Goal: Task Accomplishment & Management: Use online tool/utility

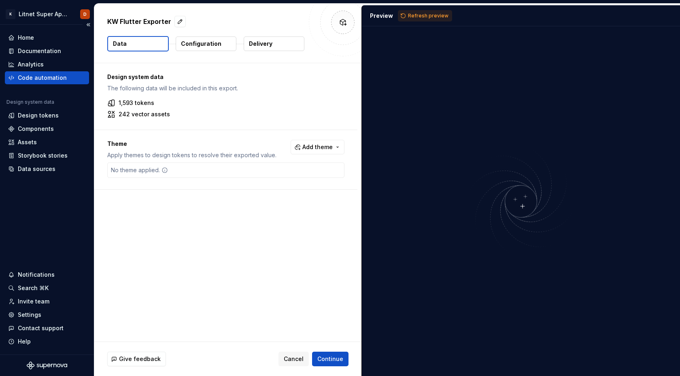
click at [41, 80] on div "Code automation" at bounding box center [42, 78] width 49 height 8
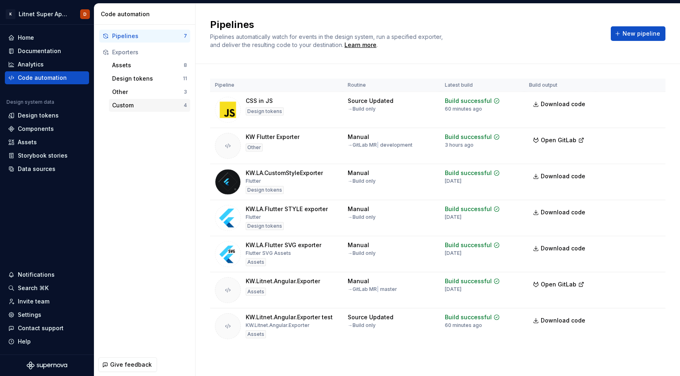
click at [138, 104] on div "Custom" at bounding box center [148, 105] width 72 height 8
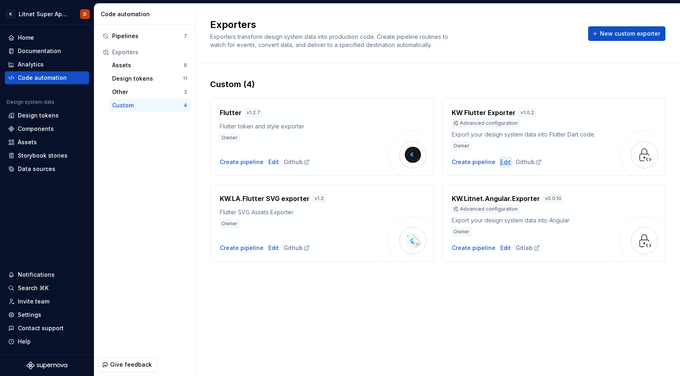
click at [502, 163] on div "Edit" at bounding box center [505, 162] width 11 height 8
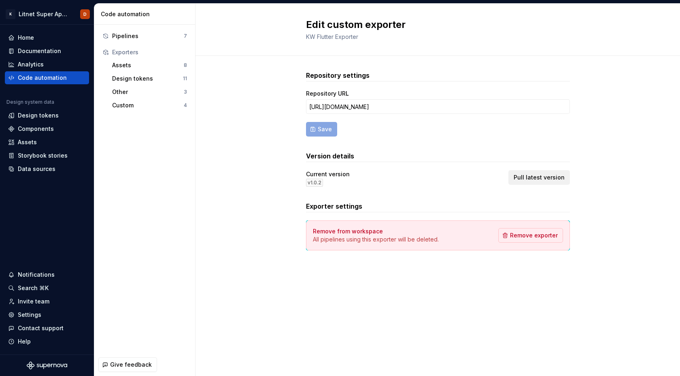
click at [546, 176] on span "Pull latest version" at bounding box center [538, 177] width 51 height 8
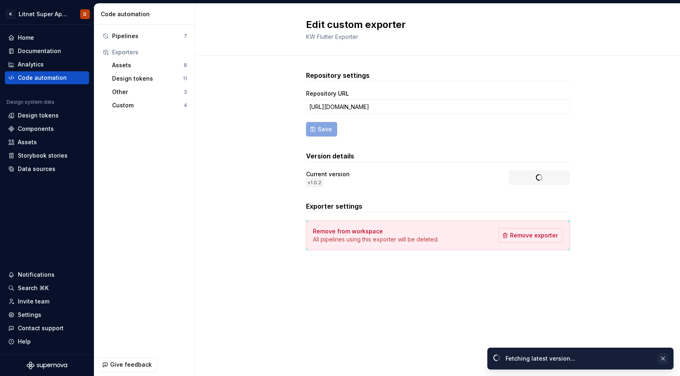
click at [666, 358] on button "button" at bounding box center [663, 357] width 11 height 11
click at [260, 251] on div "Repository settings Repository URL https://github.com/KilgoreT/supernova_flutte…" at bounding box center [437, 168] width 484 height 225
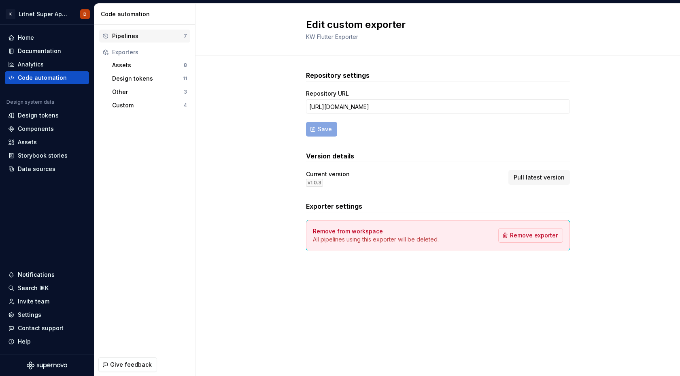
click at [134, 34] on div "Pipelines" at bounding box center [148, 36] width 72 height 8
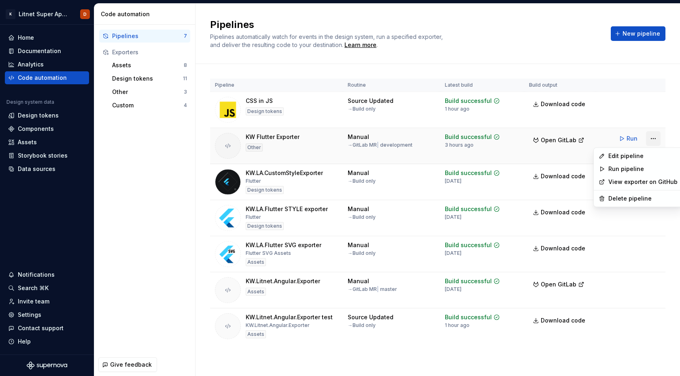
click at [654, 138] on html "K Litnet Super App 2.0. D Home Documentation Analytics Code automation Design s…" at bounding box center [340, 188] width 680 height 376
click at [633, 153] on div "Edit pipeline" at bounding box center [642, 156] width 69 height 8
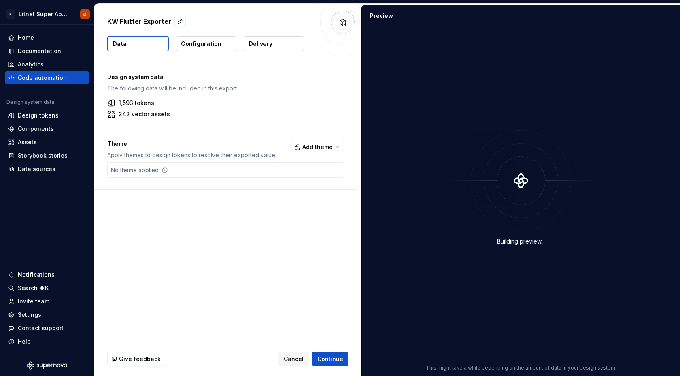
click at [217, 45] on p "Configuration" at bounding box center [201, 44] width 40 height 8
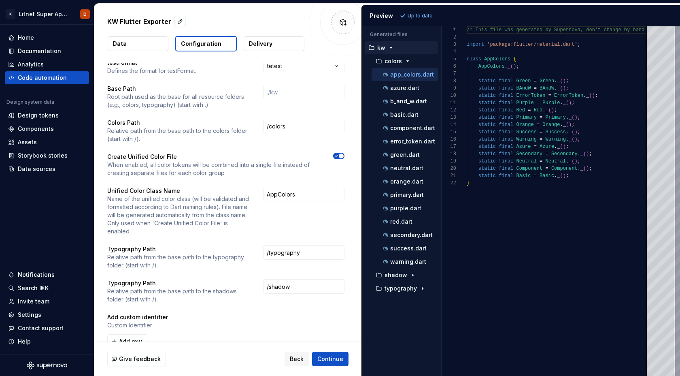
scroll to position [57, 0]
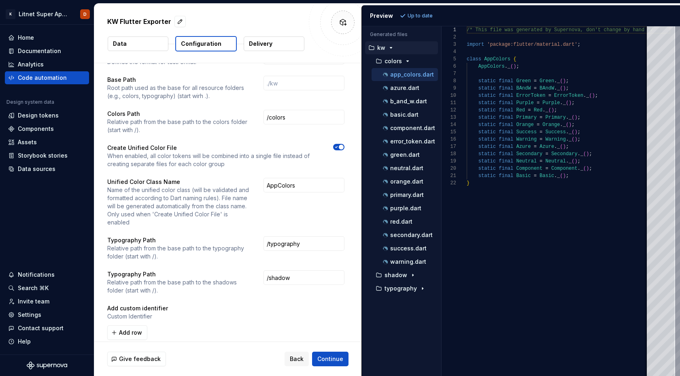
click at [271, 45] on p "Delivery" at bounding box center [260, 44] width 23 height 8
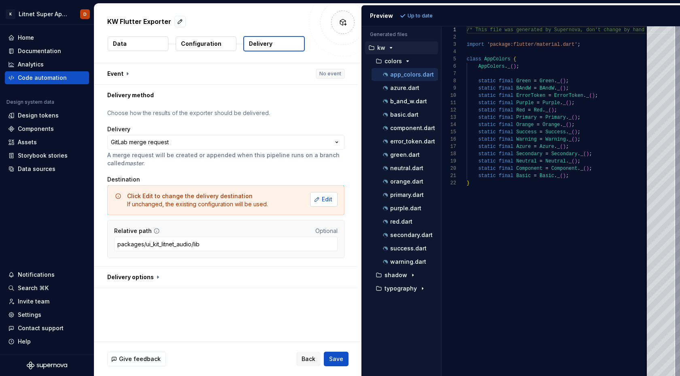
click at [327, 198] on span "Edit" at bounding box center [327, 199] width 11 height 8
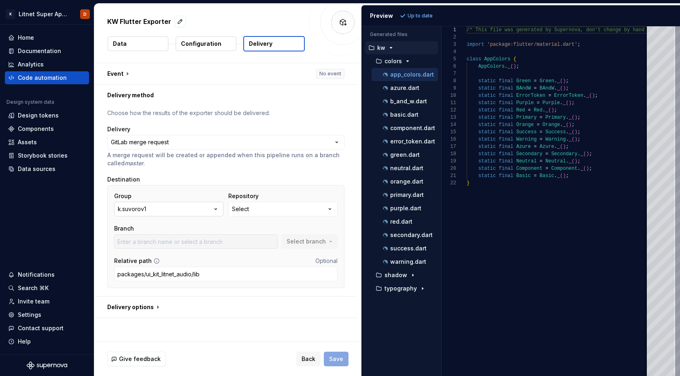
click at [200, 208] on button "k.suvorov1" at bounding box center [168, 209] width 109 height 15
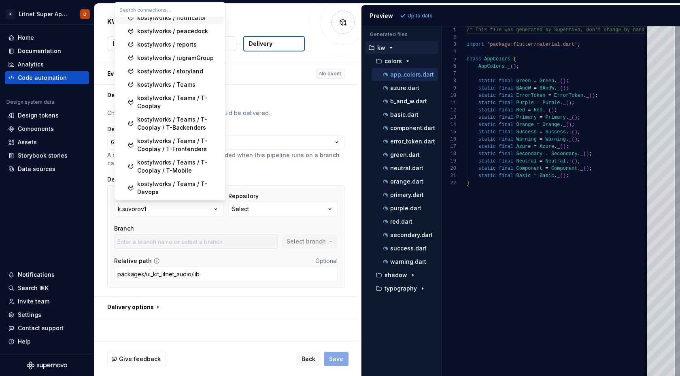
scroll to position [360, 0]
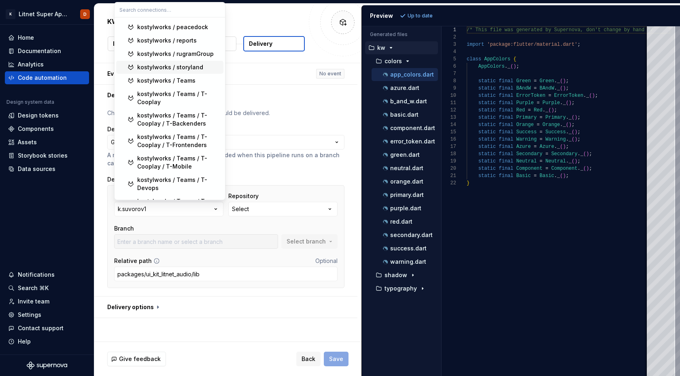
click at [190, 63] on div "kostylworks / storyland" at bounding box center [170, 67] width 66 height 8
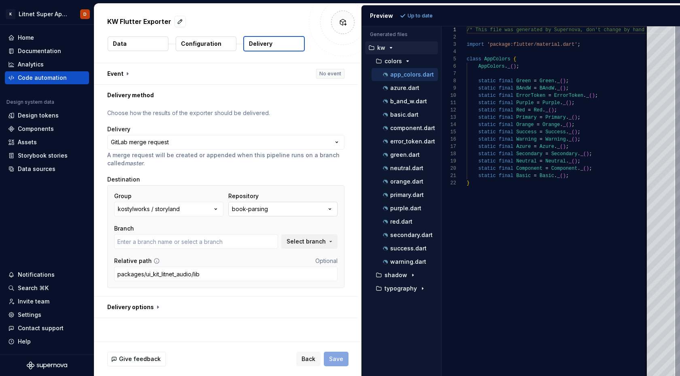
click at [331, 210] on icon "button" at bounding box center [330, 209] width 8 height 8
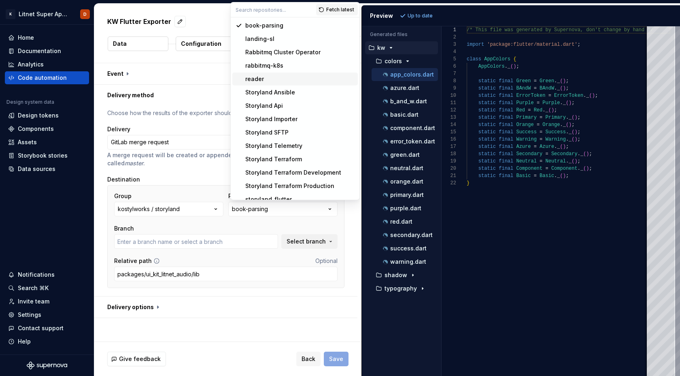
type input "development"
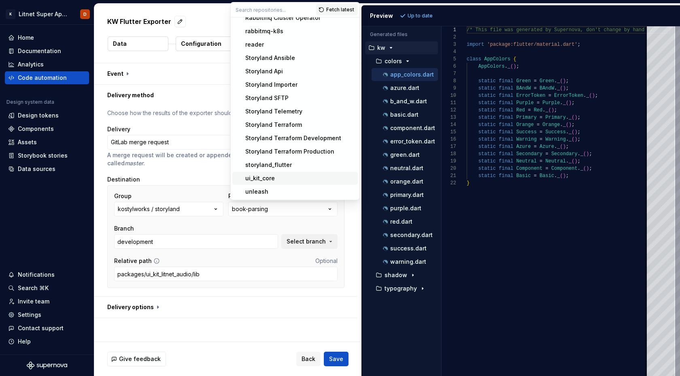
click at [265, 176] on div "ui_kit_core" at bounding box center [260, 178] width 30 height 8
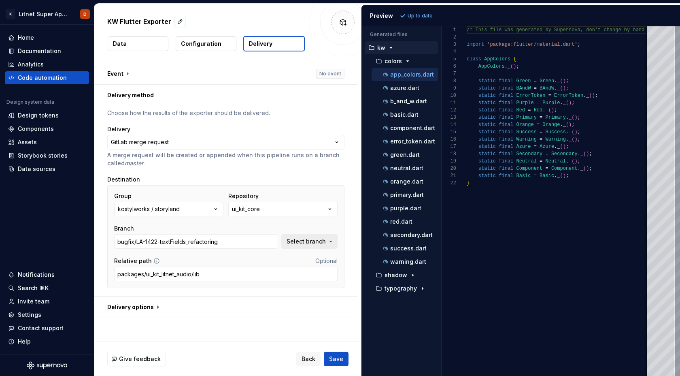
click at [305, 242] on span "Select branch" at bounding box center [305, 241] width 39 height 8
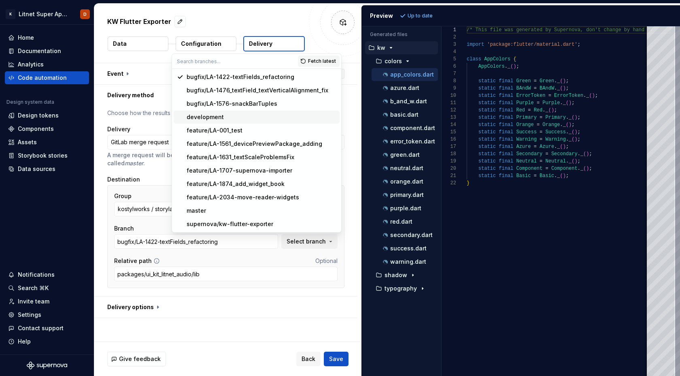
click at [214, 119] on div "development" at bounding box center [205, 117] width 37 height 8
type input "development"
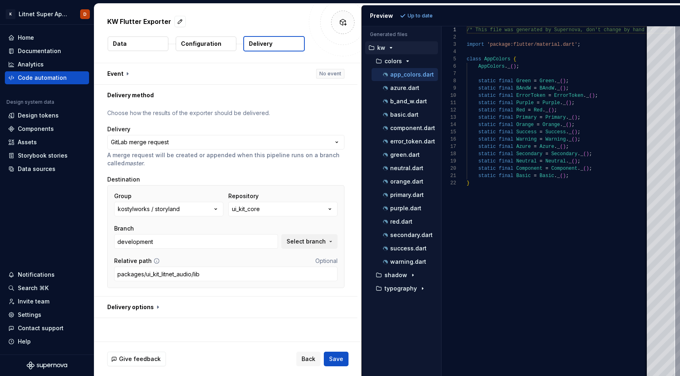
click at [247, 256] on div "Group kostylworks / storyland Repository ui_kit_core Branch development Select …" at bounding box center [225, 236] width 223 height 89
click at [155, 306] on button "button" at bounding box center [225, 306] width 263 height 21
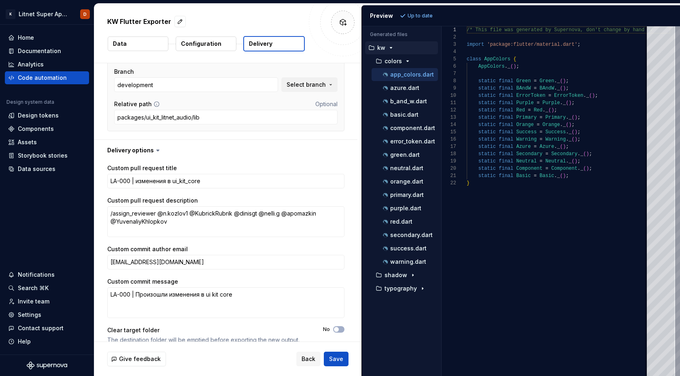
scroll to position [168, 0]
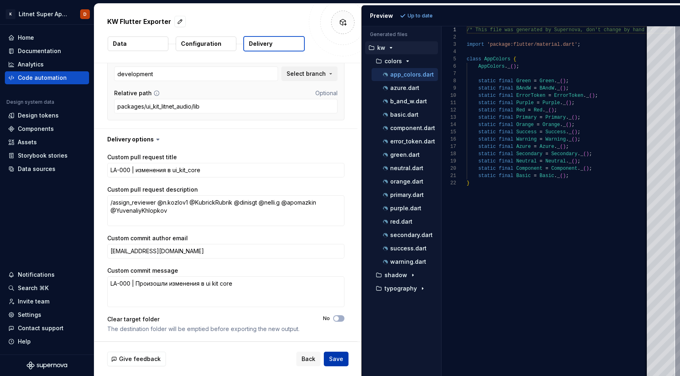
click at [337, 359] on span "Save" at bounding box center [336, 358] width 14 height 8
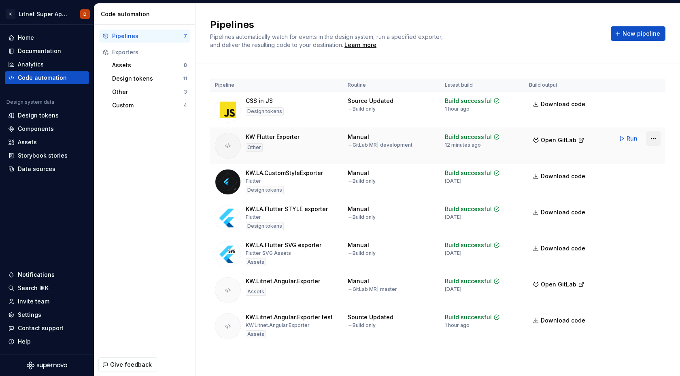
click at [652, 137] on html "K Litnet Super App 2.0. D Home Documentation Analytics Code automation Design s…" at bounding box center [340, 188] width 680 height 376
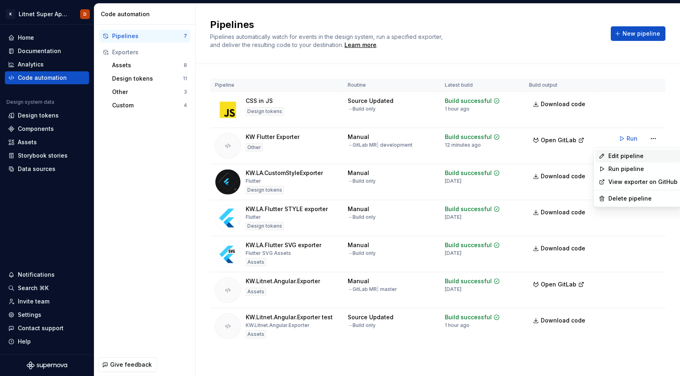
click at [625, 157] on div "Edit pipeline" at bounding box center [642, 156] width 69 height 8
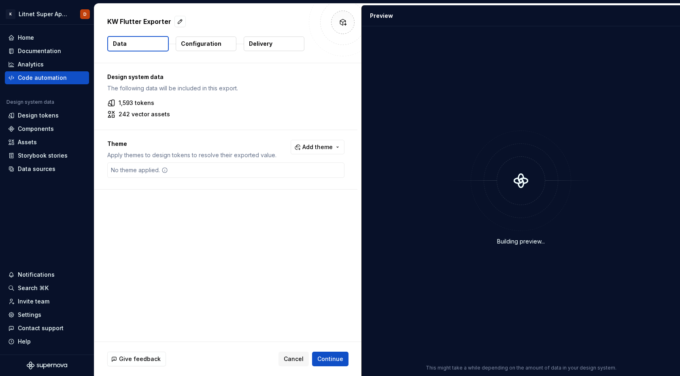
click at [213, 45] on p "Configuration" at bounding box center [201, 44] width 40 height 8
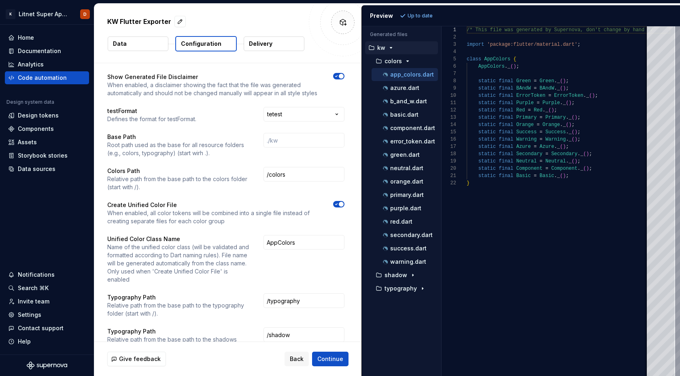
click at [344, 202] on span "button" at bounding box center [341, 204] width 5 height 5
click at [336, 359] on span "Continue" at bounding box center [330, 358] width 26 height 8
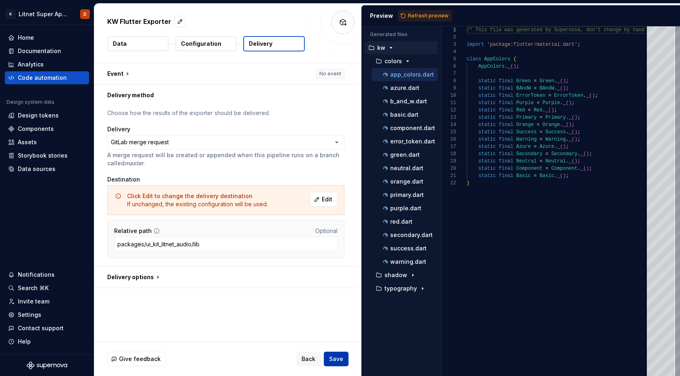
click at [336, 359] on span "Save" at bounding box center [336, 358] width 14 height 8
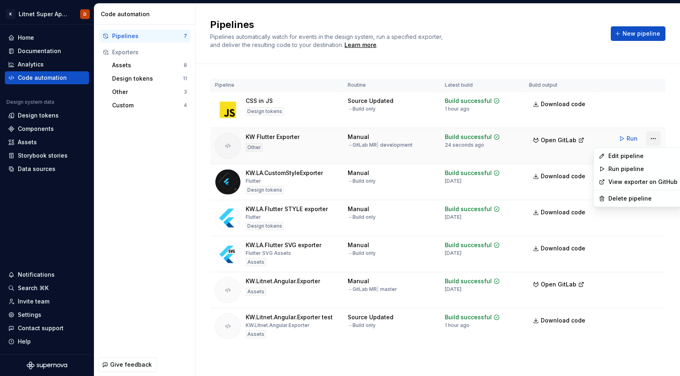
click at [655, 137] on html "K Litnet Super App 2.0. D Home Documentation Analytics Code automation Design s…" at bounding box center [340, 188] width 680 height 376
click at [622, 156] on div "Edit pipeline" at bounding box center [642, 156] width 69 height 8
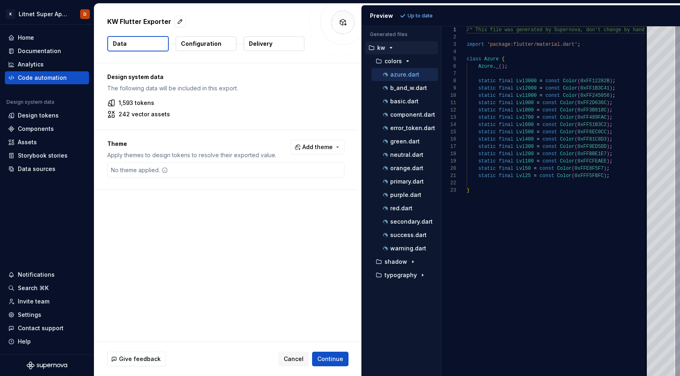
click at [214, 42] on p "Configuration" at bounding box center [201, 44] width 40 height 8
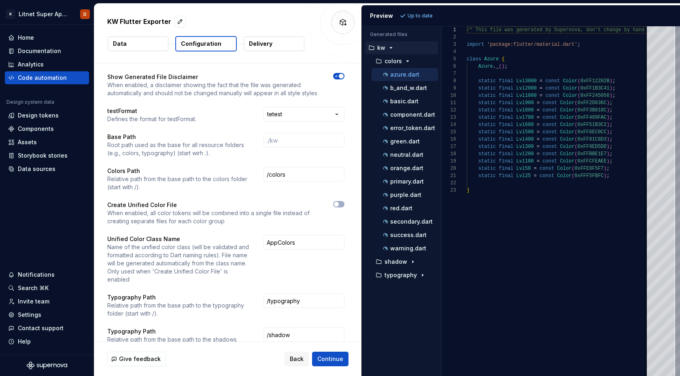
scroll to position [57, 0]
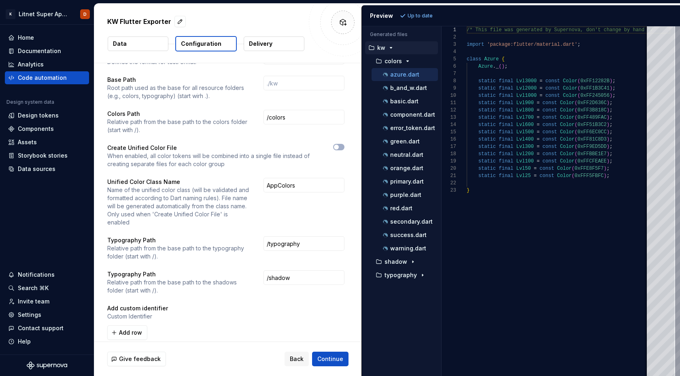
click at [146, 304] on p "Add custom identifier" at bounding box center [225, 308] width 237 height 8
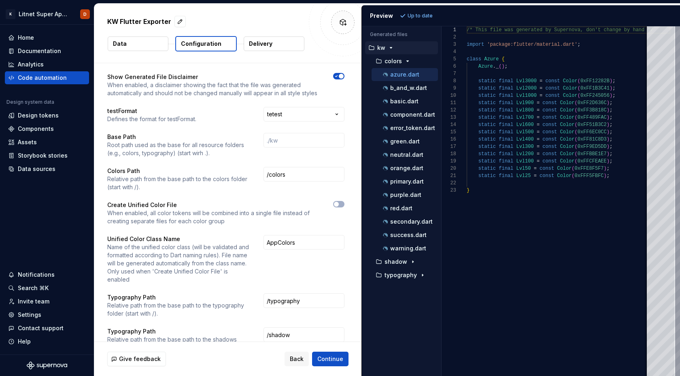
click at [272, 43] on button "Delivery" at bounding box center [274, 43] width 61 height 15
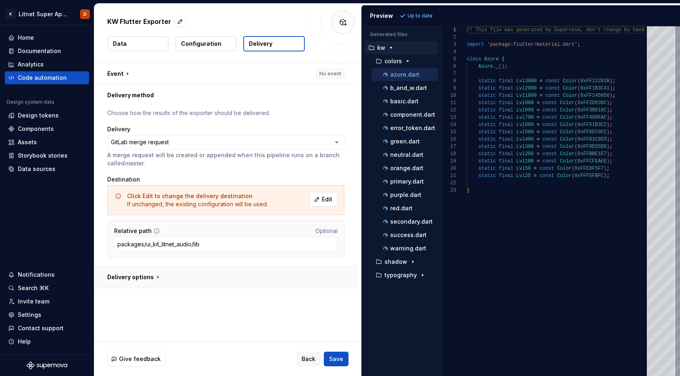
click at [157, 277] on button "button" at bounding box center [225, 276] width 263 height 21
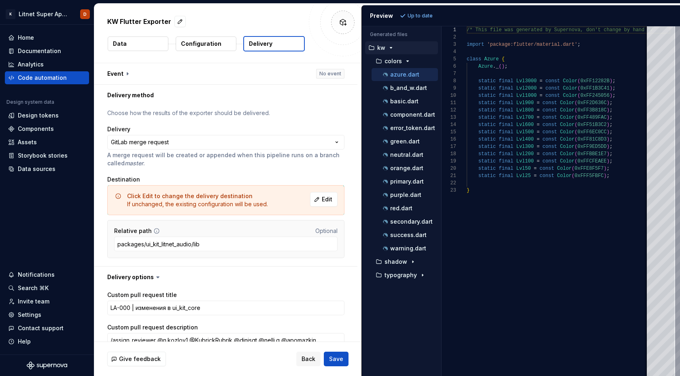
scroll to position [138, 0]
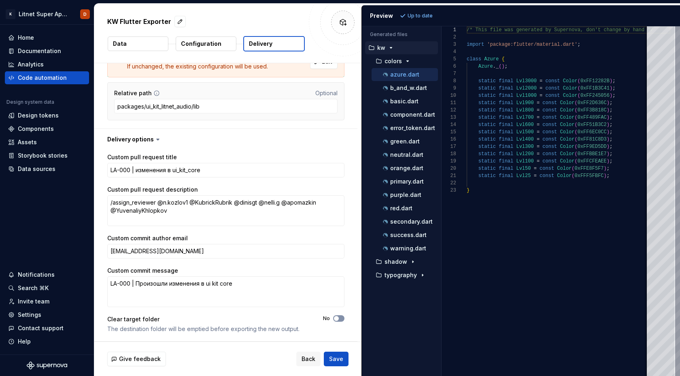
click at [339, 318] on span "button" at bounding box center [336, 318] width 5 height 5
click at [338, 359] on span "Save" at bounding box center [336, 358] width 14 height 8
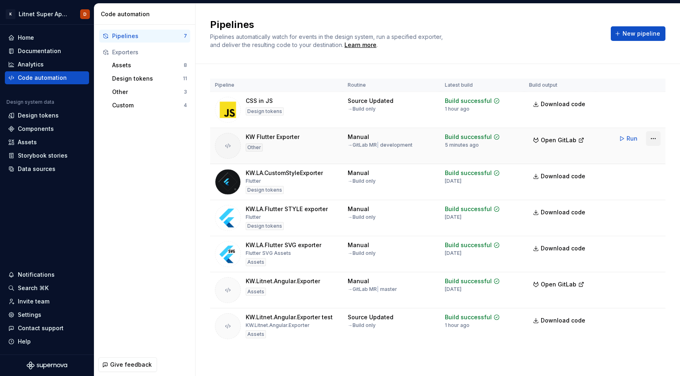
click at [653, 139] on html "K Litnet Super App 2.0. D Home Documentation Analytics Code automation Design s…" at bounding box center [340, 188] width 680 height 376
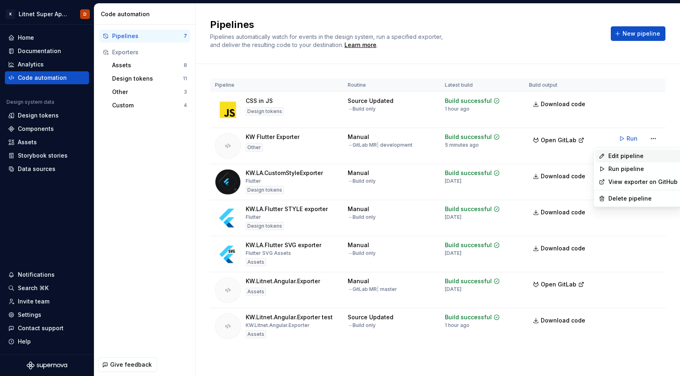
click at [634, 156] on div "Edit pipeline" at bounding box center [642, 156] width 69 height 8
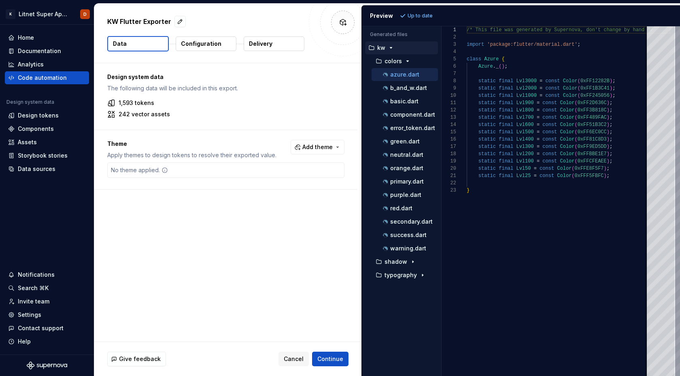
click at [265, 45] on p "Delivery" at bounding box center [260, 44] width 23 height 8
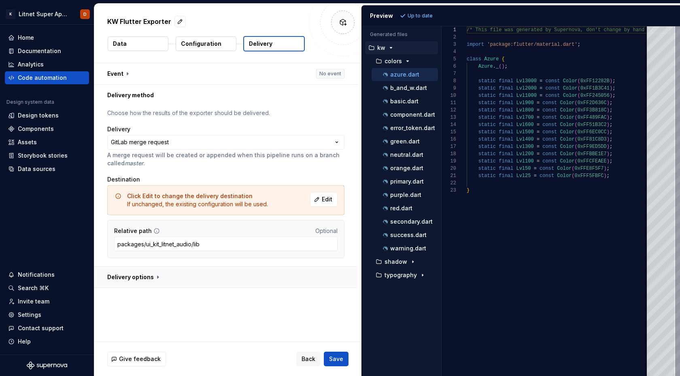
click at [153, 276] on button "button" at bounding box center [225, 276] width 263 height 21
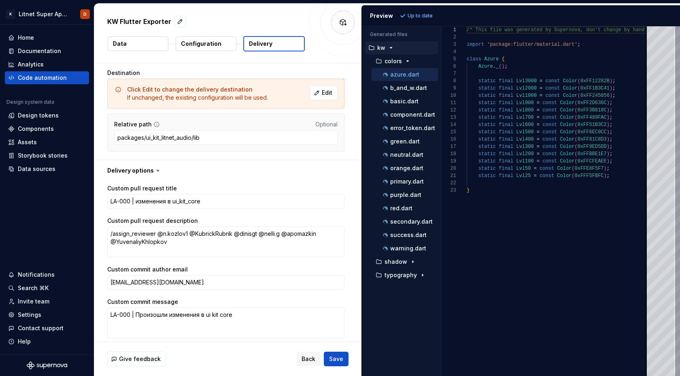
scroll to position [138, 0]
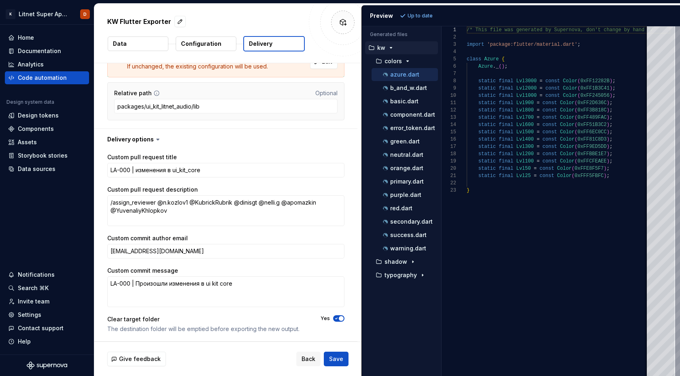
click at [339, 316] on icon "button" at bounding box center [336, 318] width 6 height 5
click at [339, 318] on span "button" at bounding box center [336, 318] width 5 height 5
click at [338, 359] on span "Save" at bounding box center [336, 358] width 14 height 8
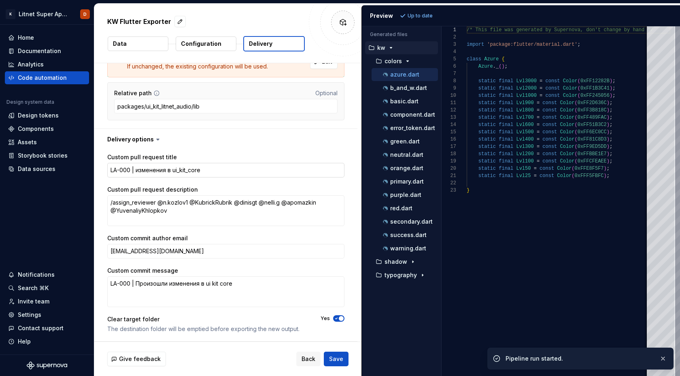
type textarea "*"
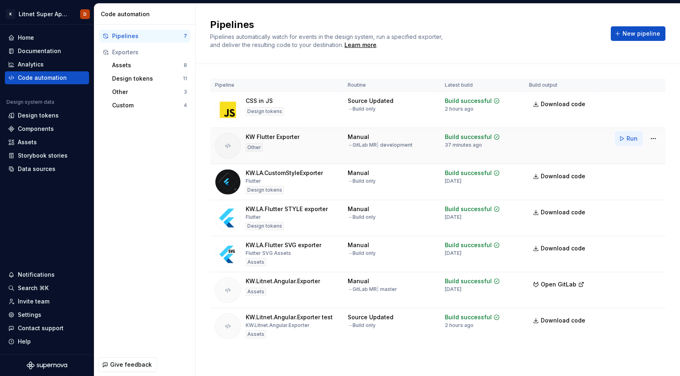
click at [624, 139] on button "Run" at bounding box center [629, 138] width 28 height 15
click at [653, 140] on html "K Litnet Super App 2.0. D Home Documentation Analytics Code automation Design s…" at bounding box center [340, 188] width 680 height 376
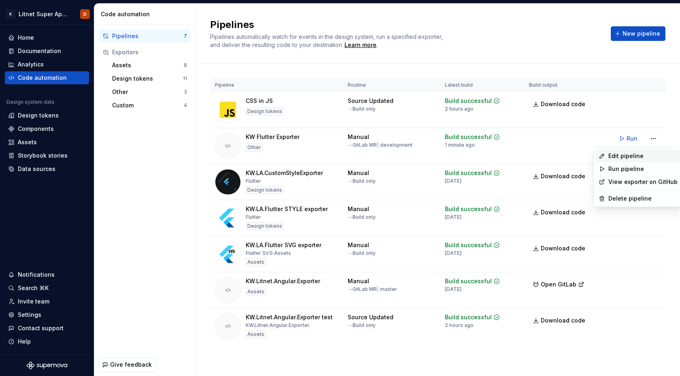
click at [626, 155] on div "Edit pipeline" at bounding box center [642, 156] width 69 height 8
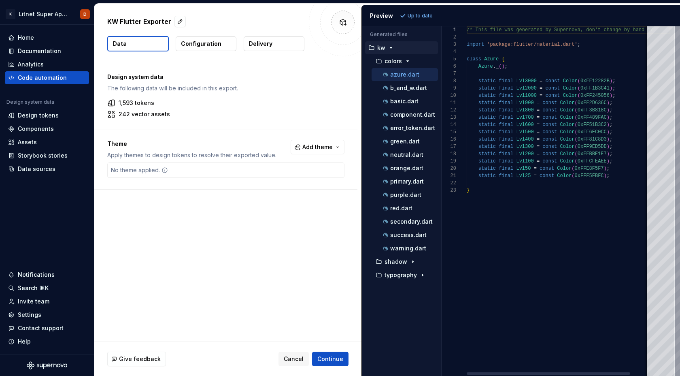
click at [216, 47] on p "Configuration" at bounding box center [201, 44] width 40 height 8
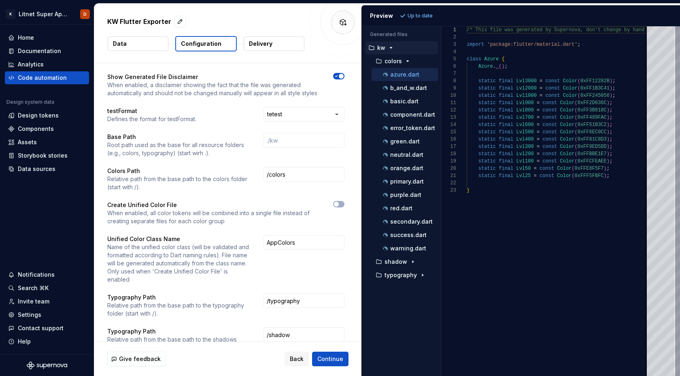
click at [281, 41] on button "Delivery" at bounding box center [274, 43] width 61 height 15
